Goal: Find specific page/section: Find specific page/section

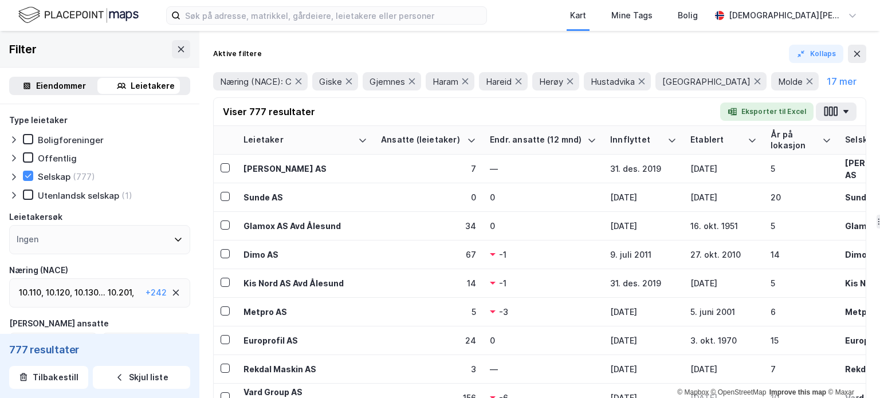
scroll to position [621, 0]
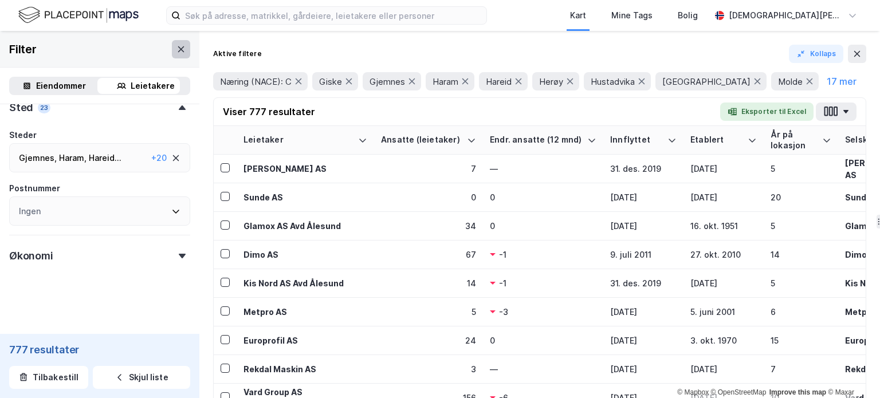
click at [177, 48] on icon at bounding box center [181, 49] width 9 height 9
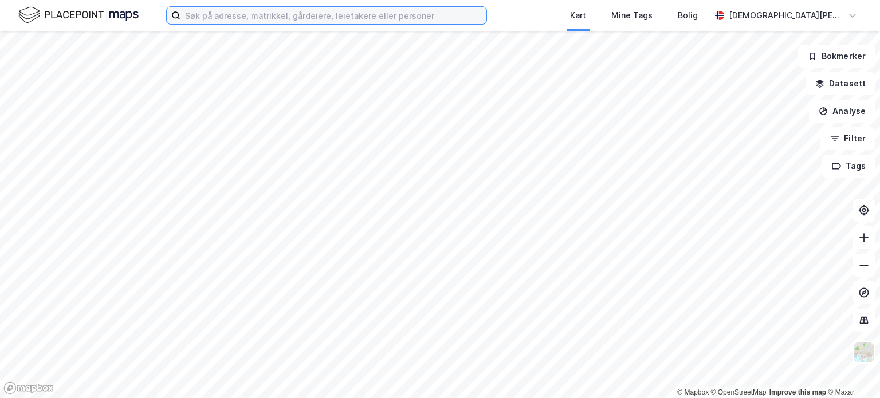
click at [348, 21] on input at bounding box center [334, 15] width 306 height 17
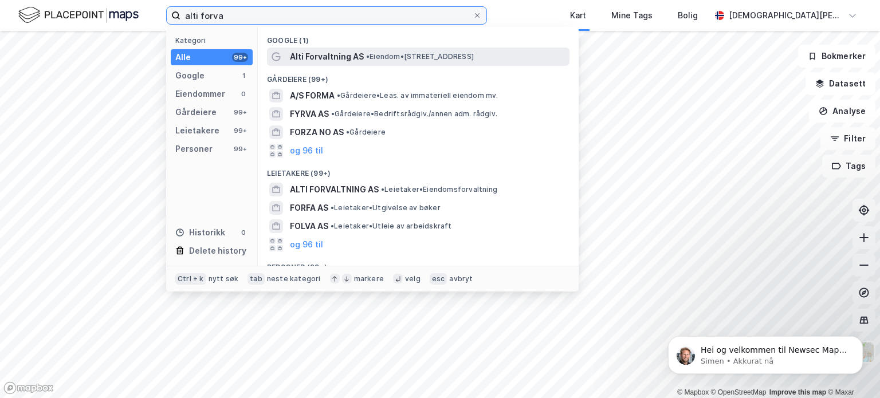
type input "alti forva"
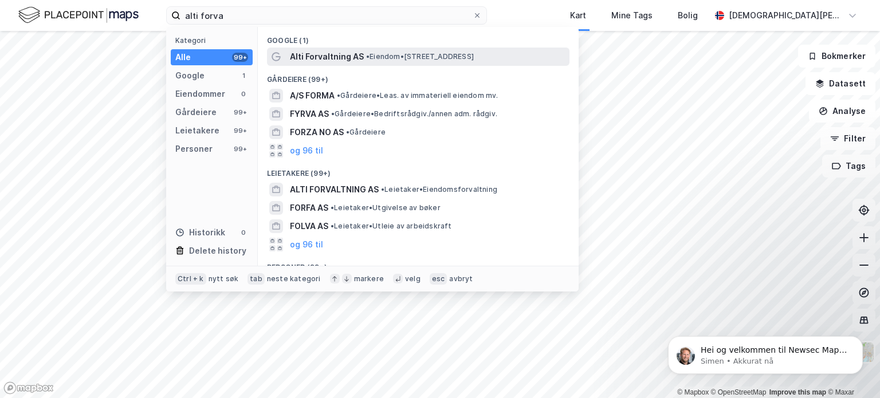
click at [326, 55] on span "Alti Forvaltning AS" at bounding box center [327, 57] width 74 height 14
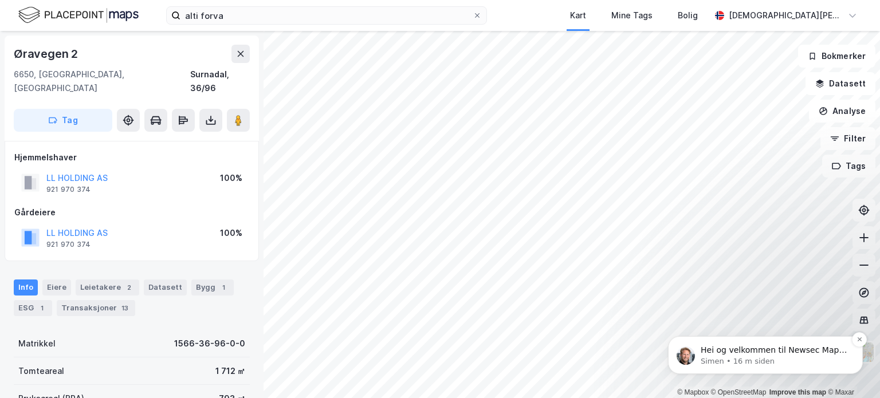
click at [767, 355] on p "Hei og velkommen til Newsec Maps, [DEMOGRAPHIC_DATA][PERSON_NAME] det er du lur…" at bounding box center [775, 350] width 148 height 11
